Goal: Check status

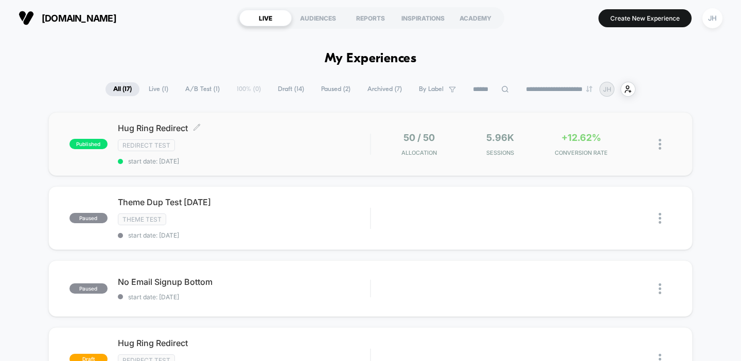
click at [325, 129] on span "Hug Ring Redirect Click to edit experience details" at bounding box center [244, 128] width 253 height 10
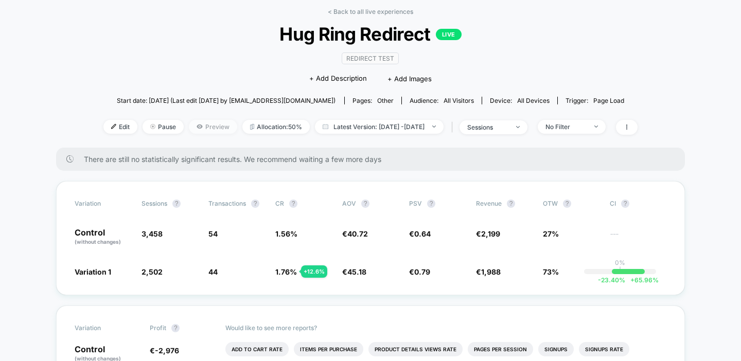
scroll to position [35, 0]
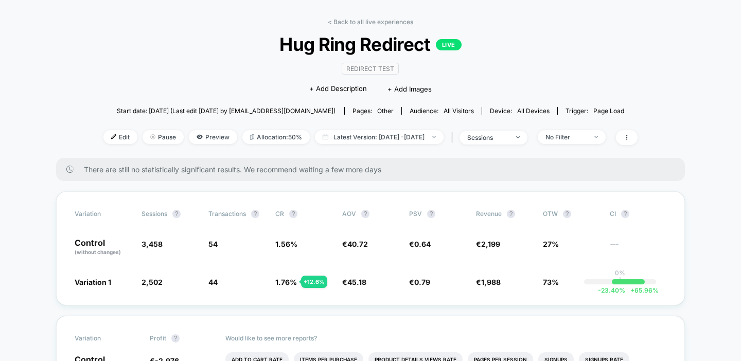
drag, startPoint x: 81, startPoint y: 166, endPoint x: 410, endPoint y: 163, distance: 328.7
click at [410, 163] on div "There are still no statistically significant results. We recommend waiting a fe…" at bounding box center [370, 169] width 629 height 23
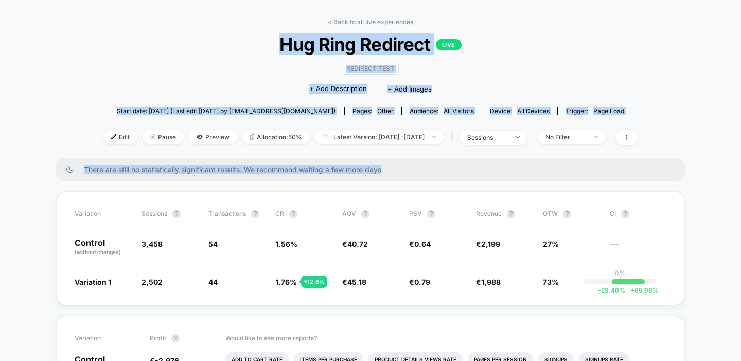
drag, startPoint x: 413, startPoint y: 171, endPoint x: 283, endPoint y: 47, distance: 180.1
click at [283, 47] on span "Hug Ring Redirect LIVE" at bounding box center [370, 44] width 480 height 22
drag, startPoint x: 283, startPoint y: 47, endPoint x: 407, endPoint y: 173, distance: 176.8
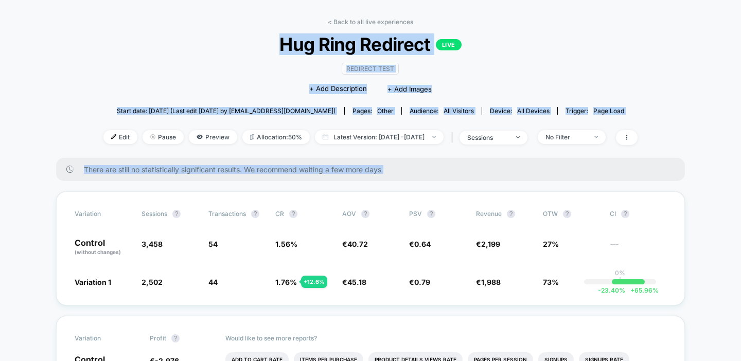
click at [407, 173] on div "There are still no statistically significant results. We recommend waiting a fe…" at bounding box center [370, 169] width 629 height 23
drag, startPoint x: 407, startPoint y: 173, endPoint x: 271, endPoint y: 44, distance: 187.0
click at [271, 44] on span "Hug Ring Redirect LIVE" at bounding box center [370, 44] width 480 height 22
drag, startPoint x: 271, startPoint y: 44, endPoint x: 400, endPoint y: 173, distance: 182.2
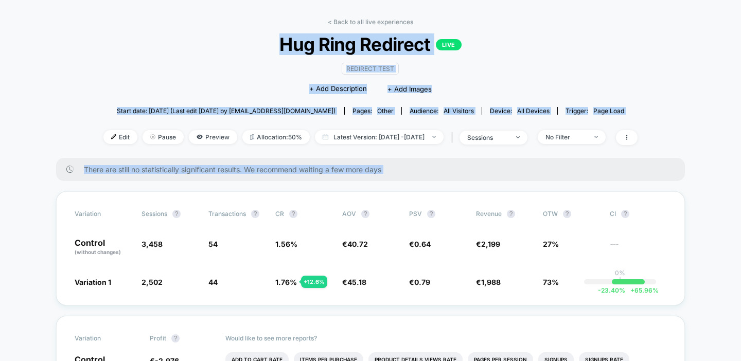
click at [400, 173] on div "There are still no statistically significant results. We recommend waiting a fe…" at bounding box center [370, 169] width 629 height 23
drag, startPoint x: 400, startPoint y: 173, endPoint x: 276, endPoint y: 37, distance: 184.3
click at [276, 37] on span "Hug Ring Redirect LIVE" at bounding box center [370, 44] width 480 height 22
